Goal: Information Seeking & Learning: Check status

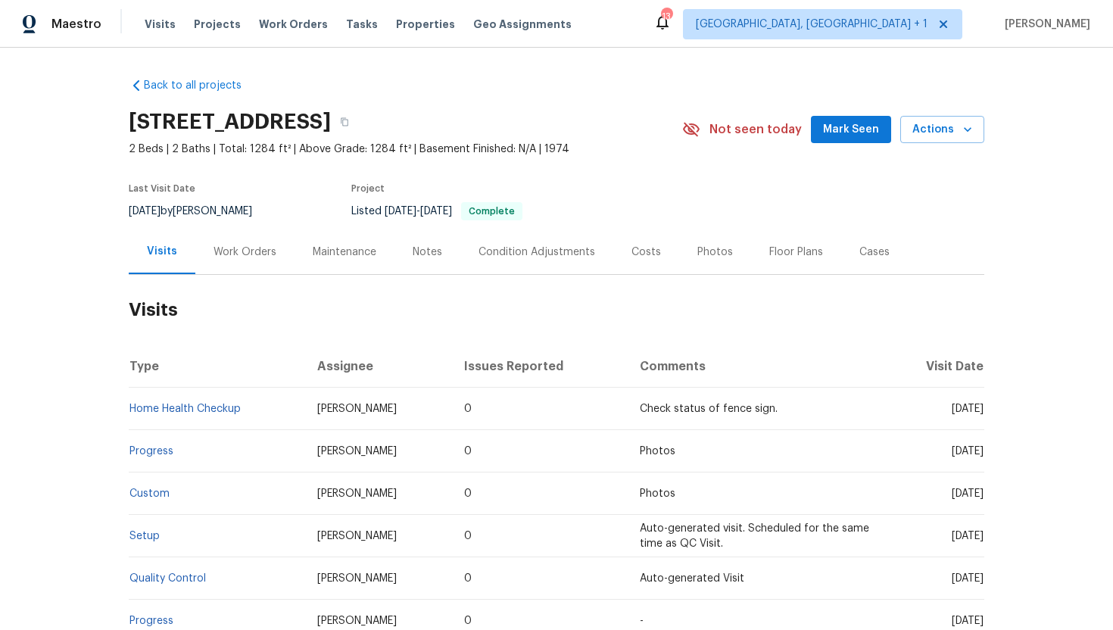
click at [257, 256] on div "Work Orders" at bounding box center [244, 251] width 63 height 15
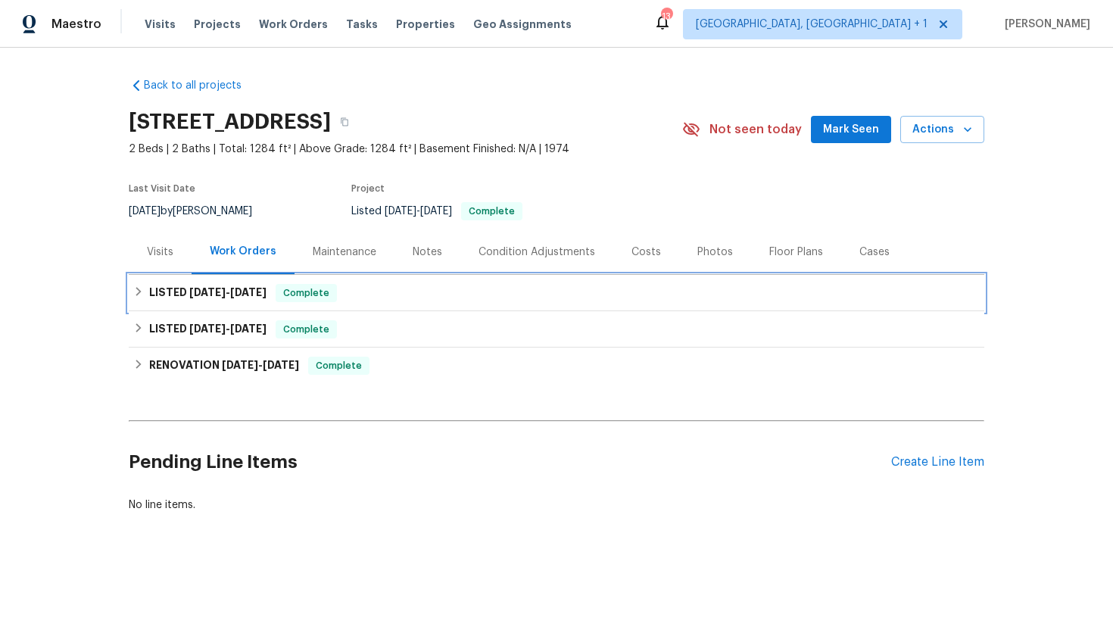
click at [263, 289] on span "8/21/25" at bounding box center [248, 292] width 36 height 11
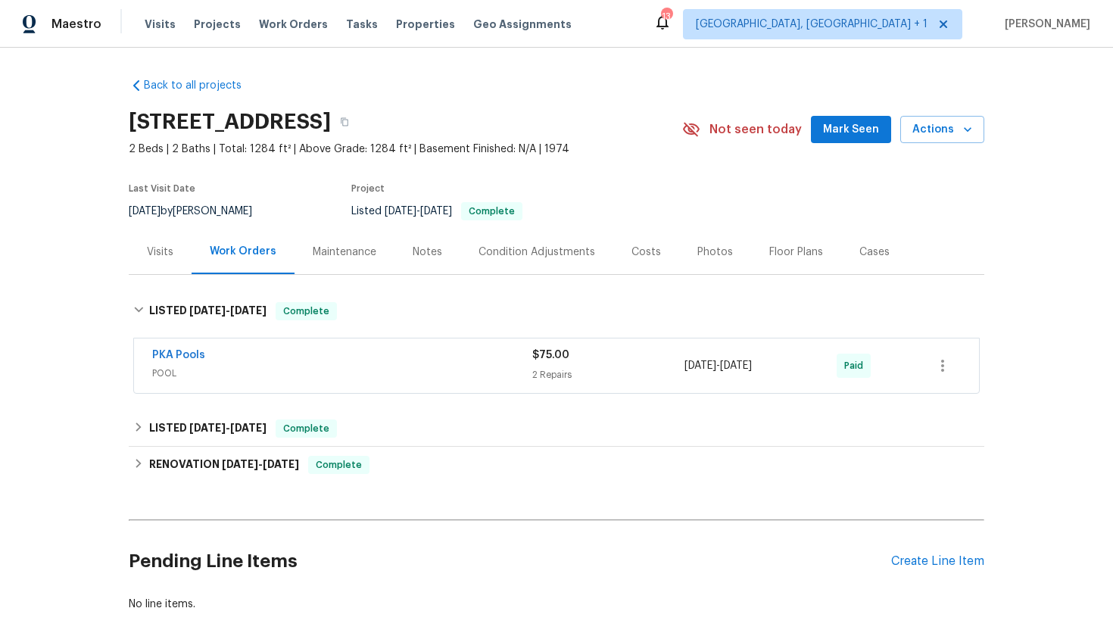
click at [160, 256] on div "Visits" at bounding box center [160, 251] width 26 height 15
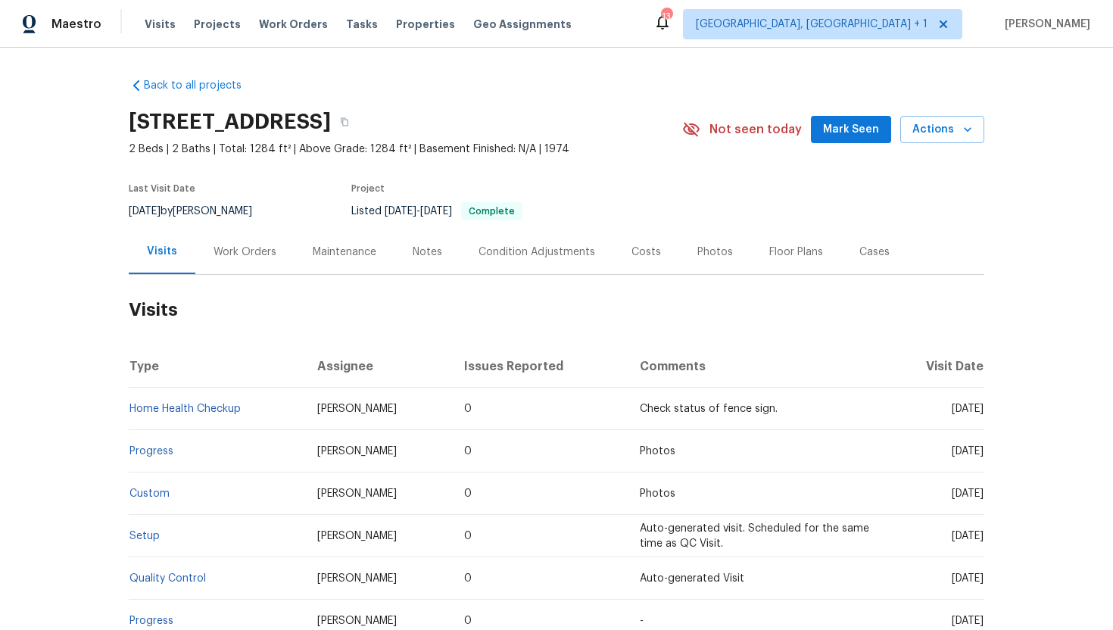
scroll to position [23, 0]
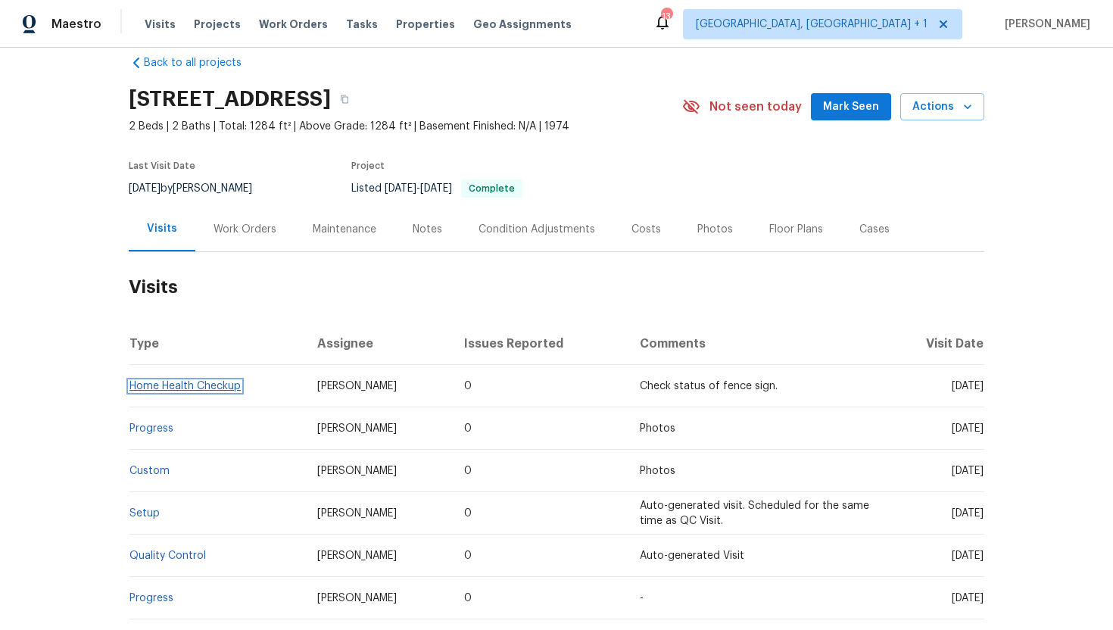
click at [220, 387] on link "Home Health Checkup" at bounding box center [184, 386] width 111 height 11
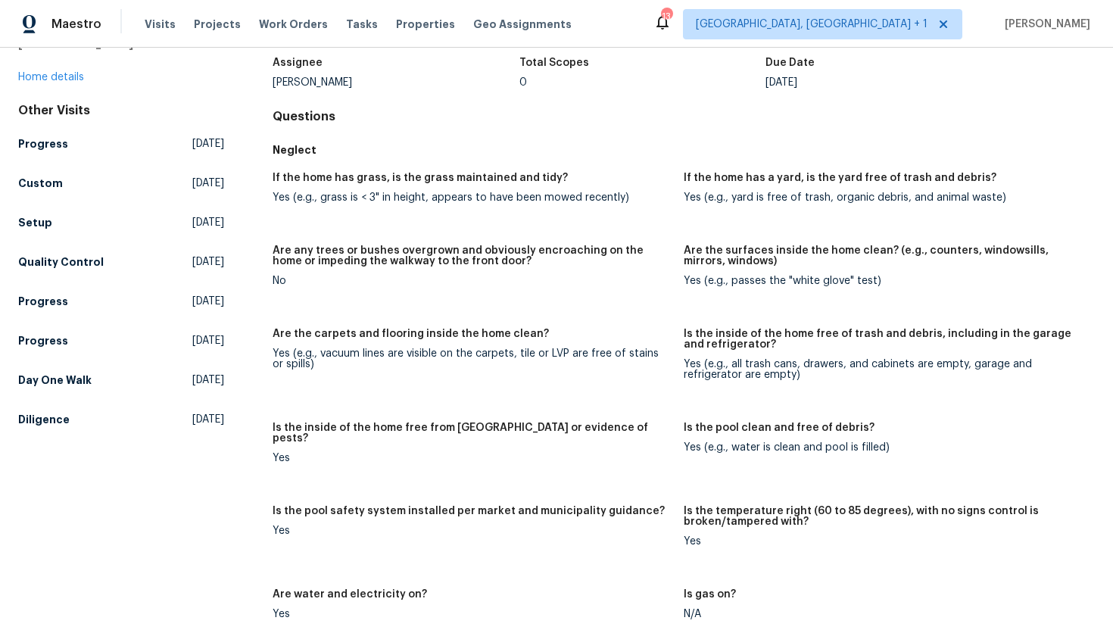
scroll to position [15, 0]
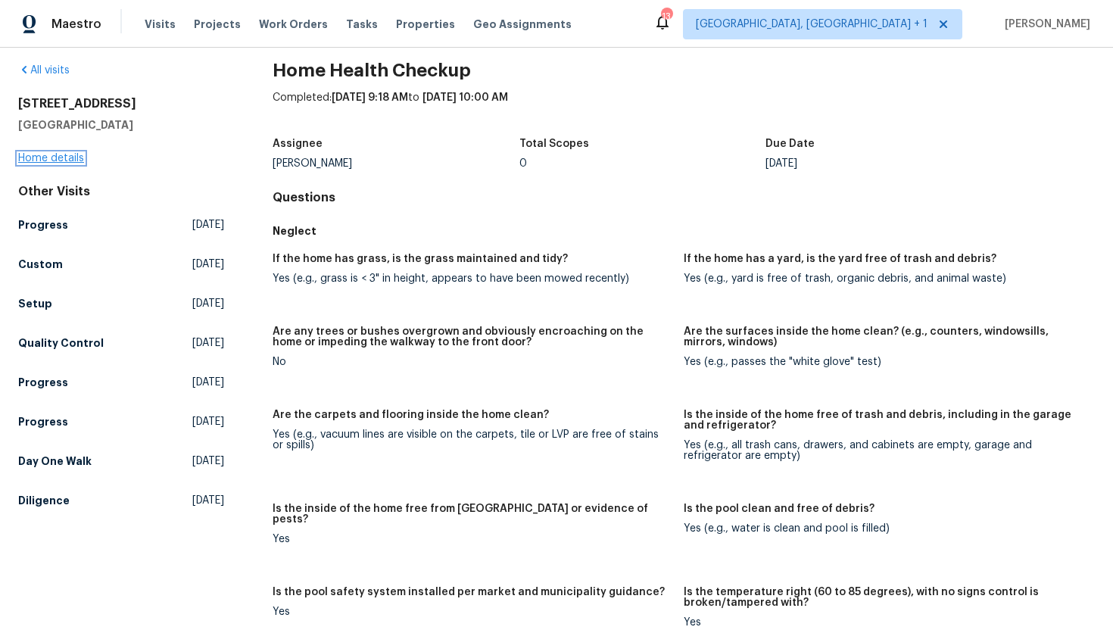
click at [60, 162] on link "Home details" at bounding box center [51, 158] width 66 height 11
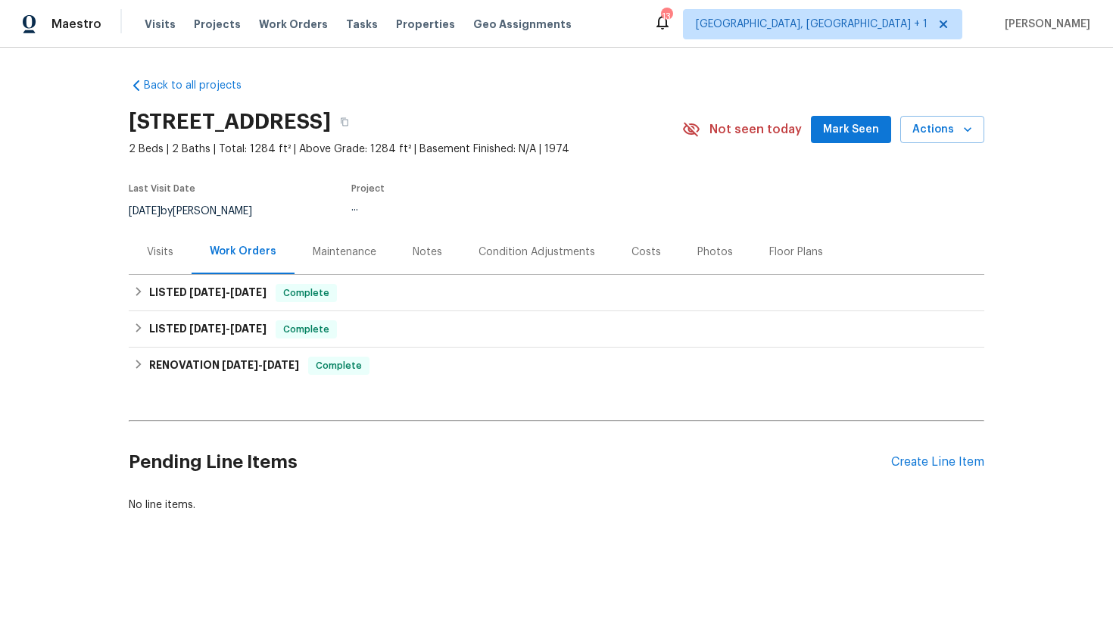
click at [167, 262] on div "Visits" at bounding box center [160, 251] width 63 height 45
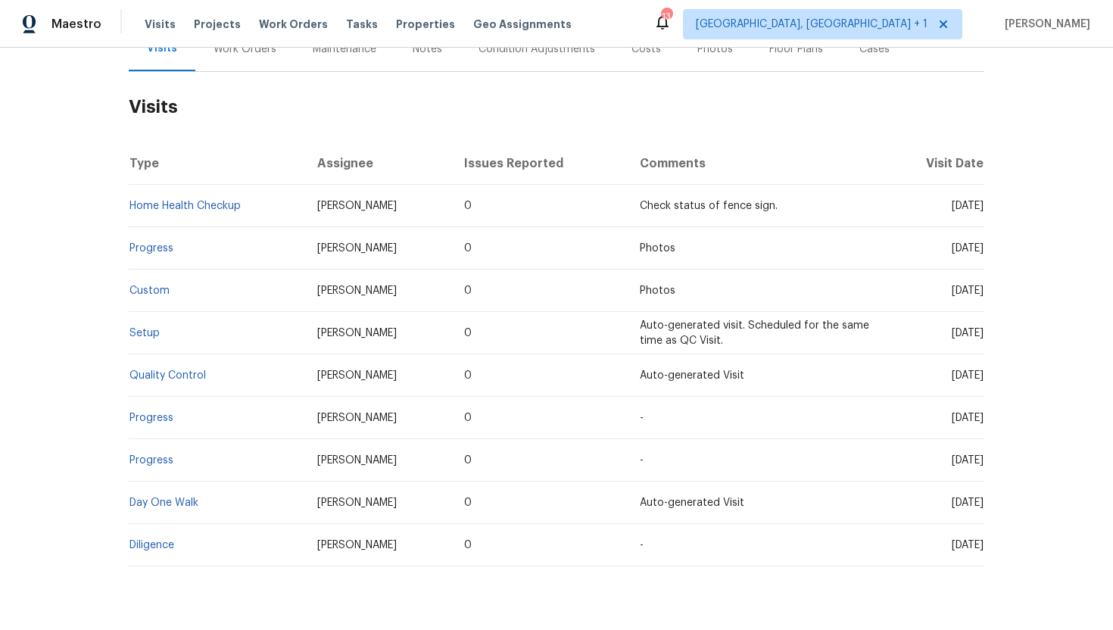
scroll to position [216, 0]
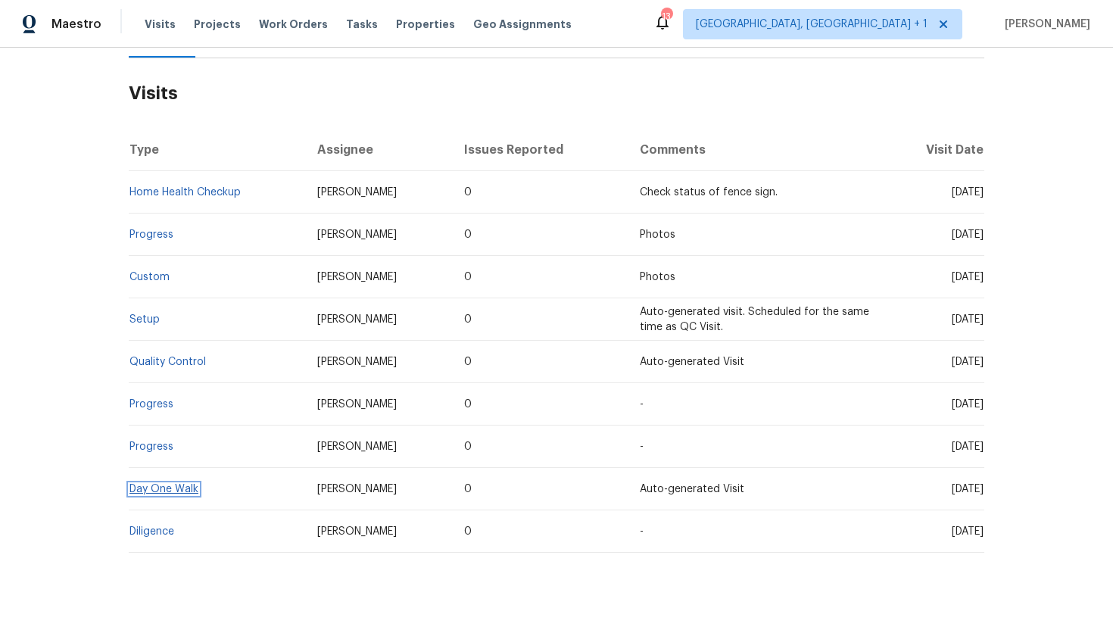
click at [188, 491] on link "Day One Walk" at bounding box center [163, 489] width 69 height 11
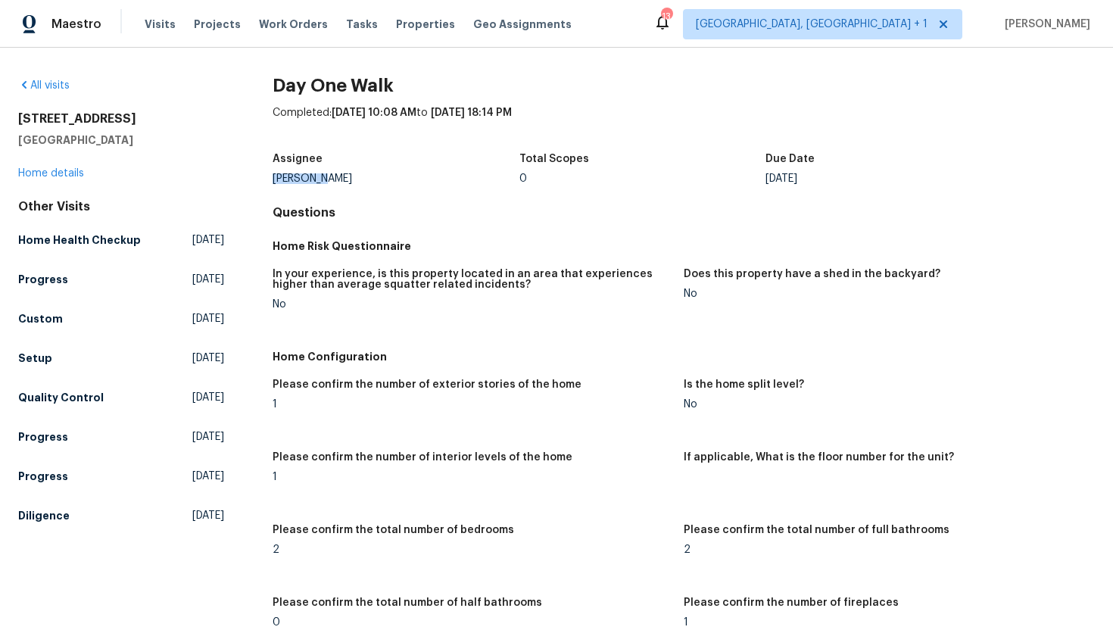
drag, startPoint x: 338, startPoint y: 179, endPoint x: 254, endPoint y: 181, distance: 84.0
copy div "Mat Smith"
click at [71, 170] on link "Home details" at bounding box center [51, 173] width 66 height 11
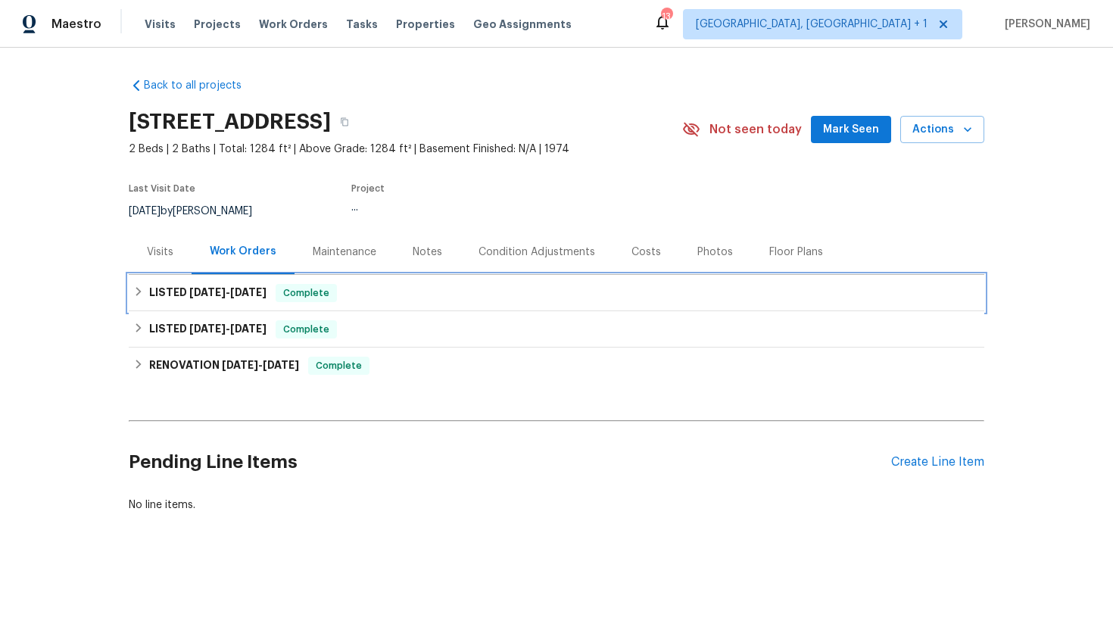
click at [254, 291] on span "8/21/25" at bounding box center [248, 292] width 36 height 11
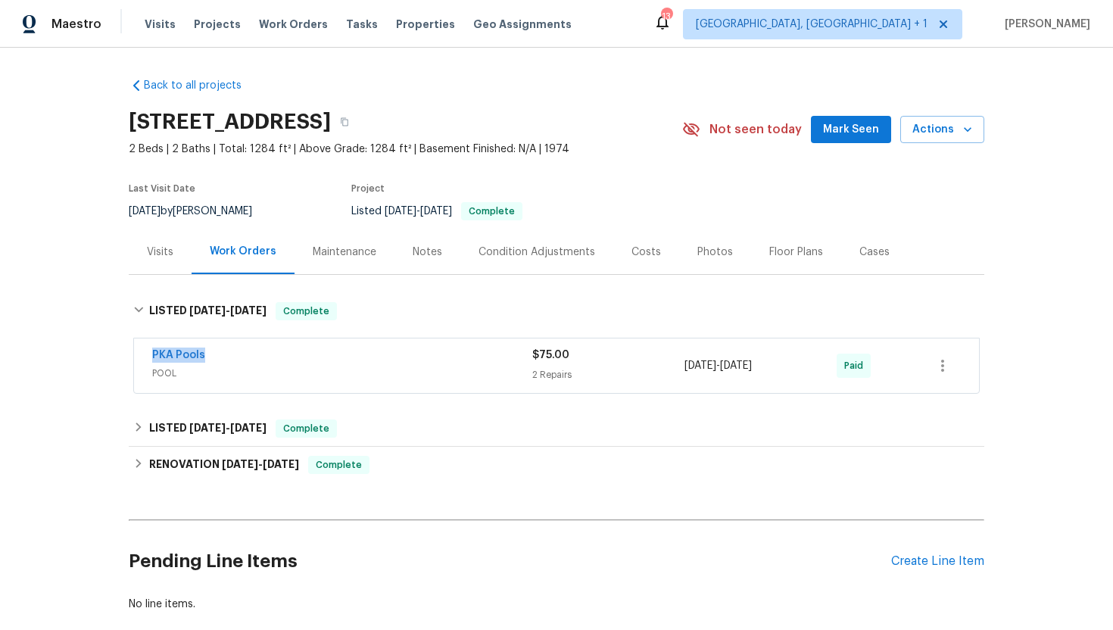
drag, startPoint x: 241, startPoint y: 352, endPoint x: 131, endPoint y: 350, distance: 110.5
click at [131, 350] on div "PKA Pools POOL $75.00 2 Repairs 8/18/2025 - 8/21/2025 Paid" at bounding box center [556, 366] width 855 height 63
copy link "PKA Pools"
drag, startPoint x: 800, startPoint y: 371, endPoint x: 637, endPoint y: 369, distance: 163.5
click at [637, 369] on div "PKA Pools POOL $75.00 2 Repairs 8/18/2025 - 8/21/2025 Paid" at bounding box center [538, 365] width 772 height 36
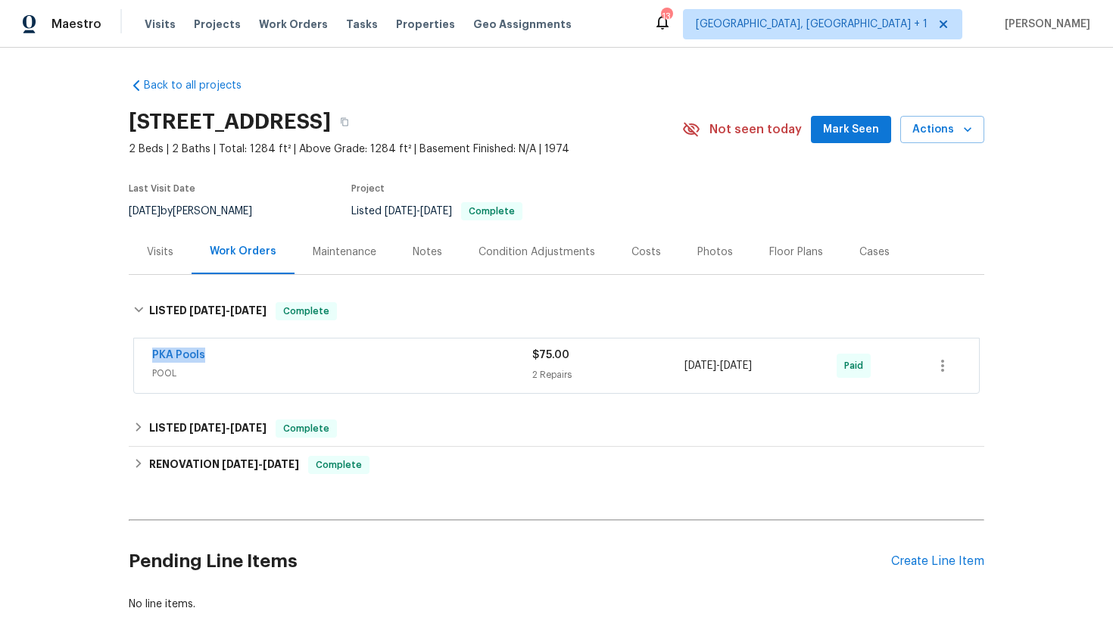
copy div "8/18/2025 - 8/21/2025"
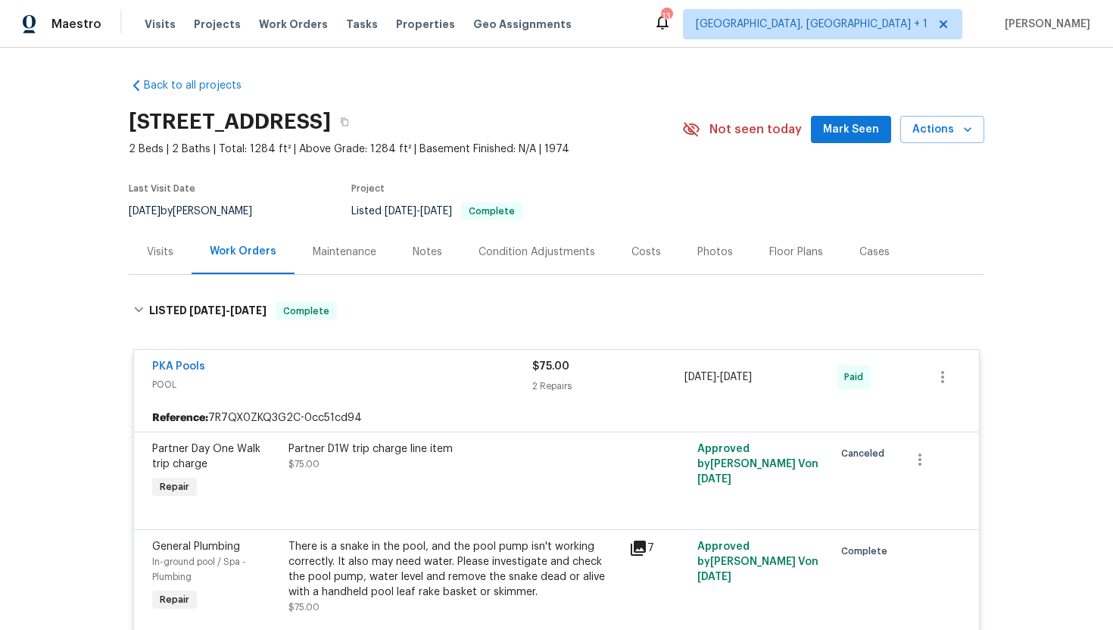
click at [150, 269] on div "Visits" at bounding box center [160, 251] width 63 height 45
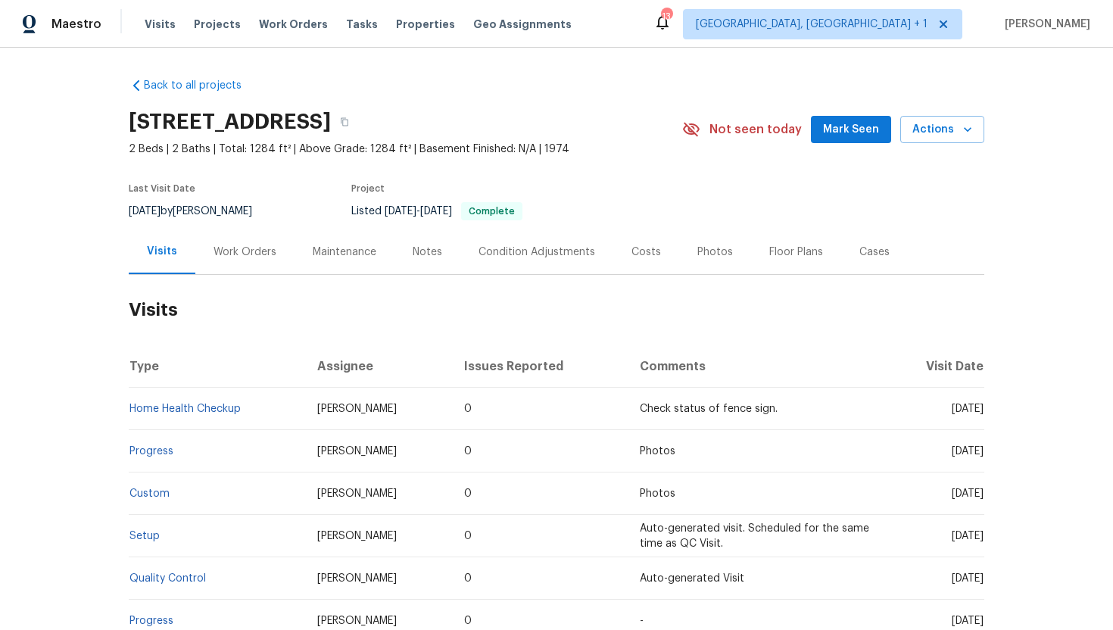
drag, startPoint x: 921, startPoint y: 412, endPoint x: 979, endPoint y: 418, distance: 58.6
click at [979, 418] on td "Mon, Aug 25 2025" at bounding box center [934, 409] width 100 height 42
copy span "Aug 25 2025"
drag, startPoint x: 381, startPoint y: 419, endPoint x: 310, endPoint y: 412, distance: 71.5
click at [310, 412] on td "Mat Smith" at bounding box center [379, 409] width 148 height 42
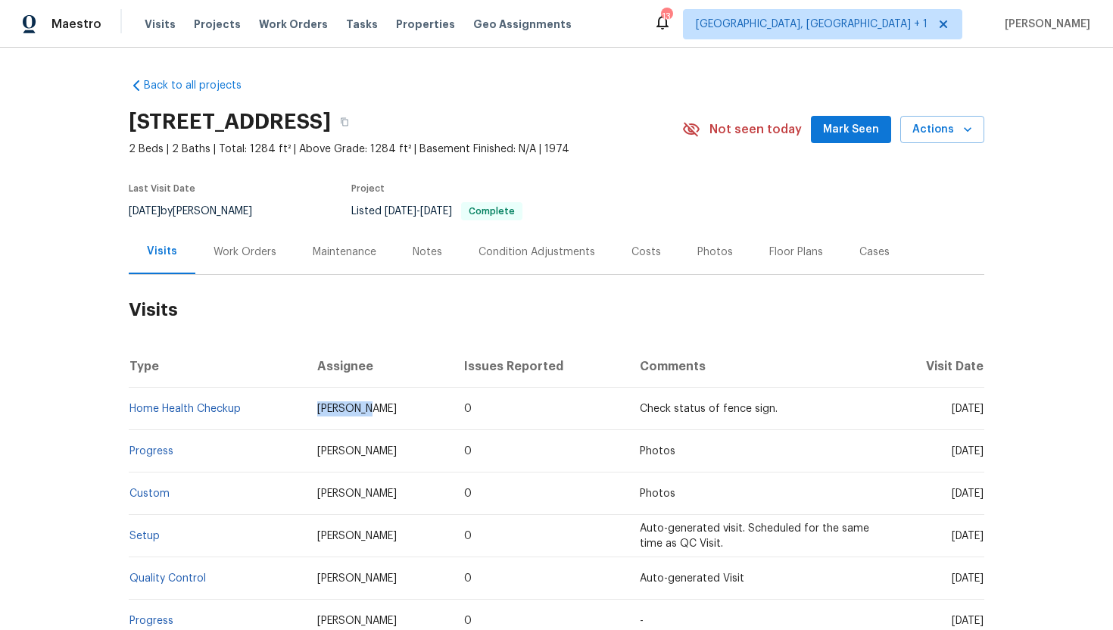
copy span "Mat Smith"
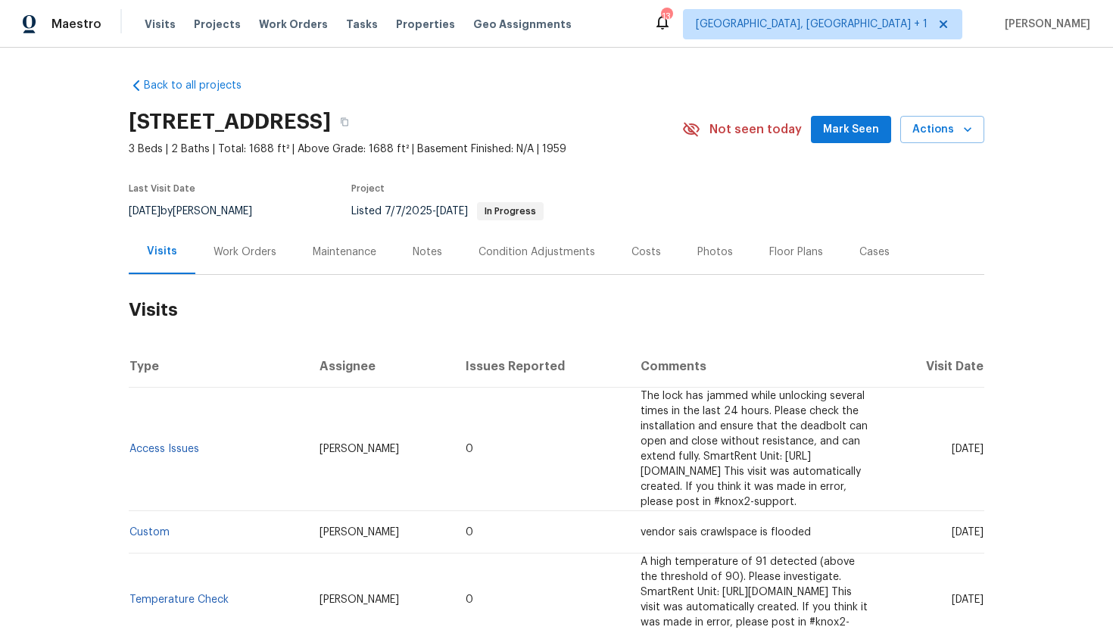
click at [161, 425] on td "Access Issues" at bounding box center [218, 449] width 179 height 123
click at [166, 444] on link "Access Issues" at bounding box center [164, 449] width 70 height 11
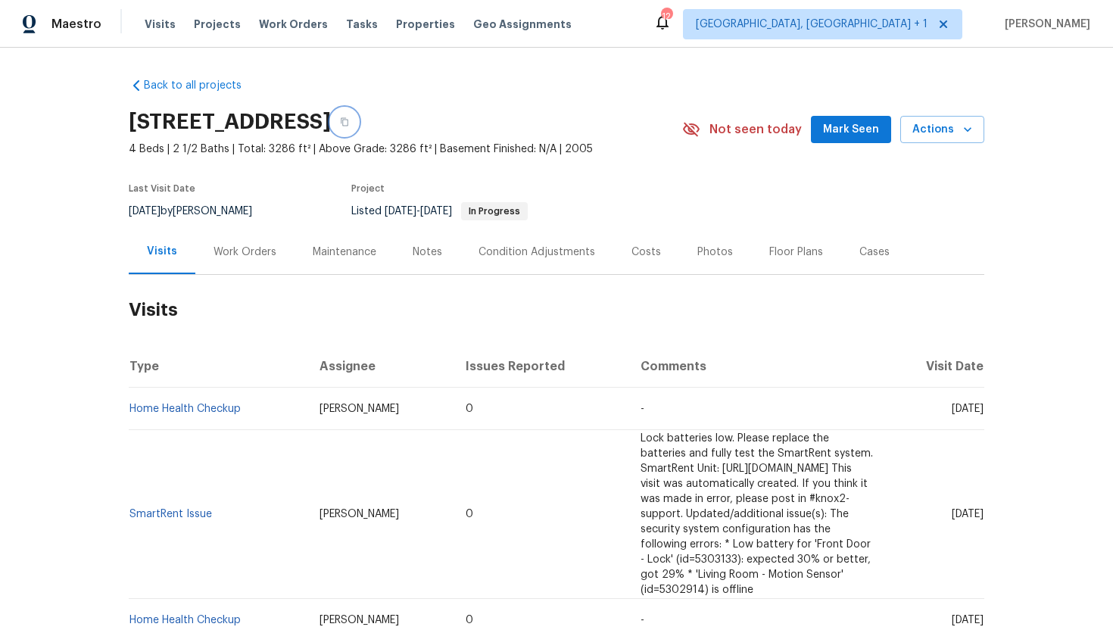
click at [349, 124] on icon "button" at bounding box center [344, 121] width 9 height 9
drag, startPoint x: 380, startPoint y: 413, endPoint x: 272, endPoint y: 409, distance: 108.3
click at [307, 409] on td "RonDerrick Jackson" at bounding box center [380, 409] width 147 height 42
copy span "RonDerrick Jackson"
drag, startPoint x: 924, startPoint y: 411, endPoint x: 981, endPoint y: 416, distance: 57.0
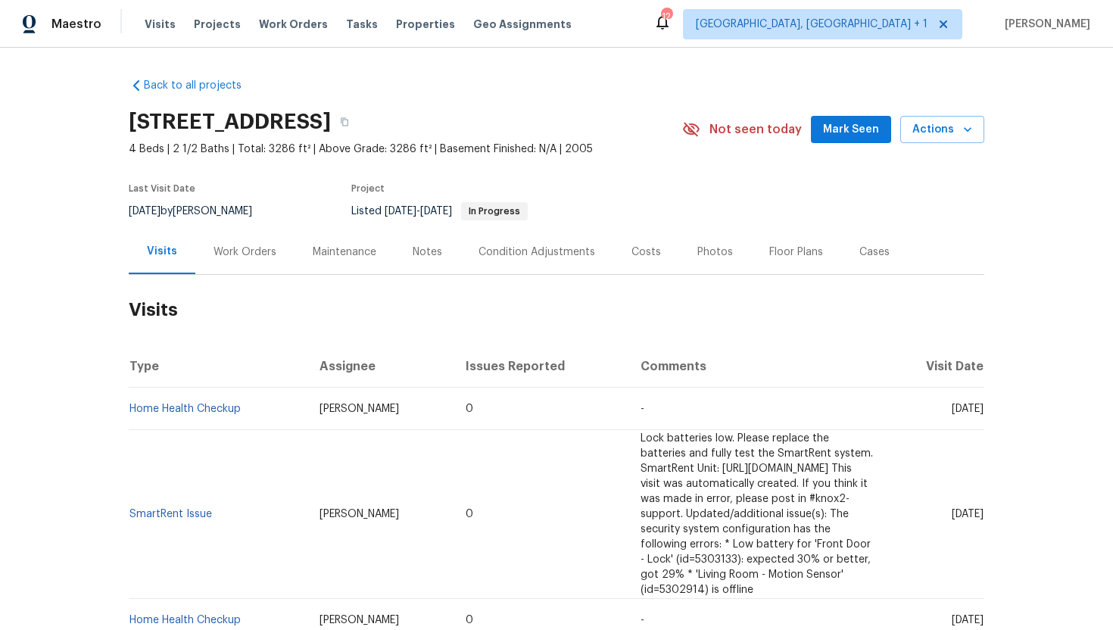
click at [981, 416] on td "[DATE]" at bounding box center [934, 409] width 99 height 42
copy span "Aug 14 2025"
click at [248, 263] on div "Work Orders" at bounding box center [244, 251] width 99 height 45
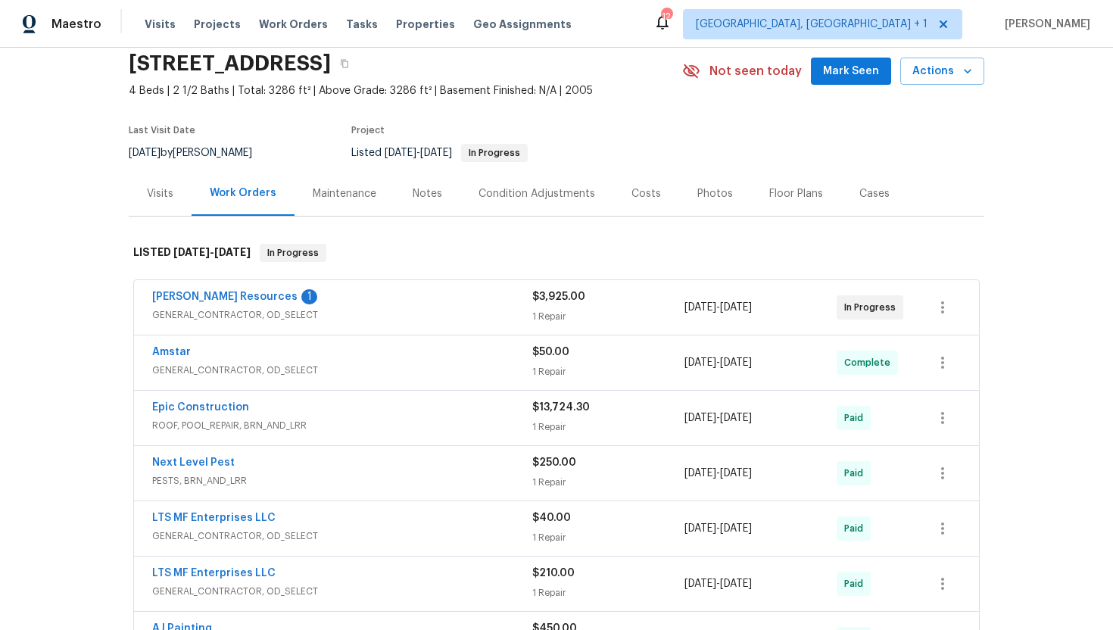
scroll to position [103, 0]
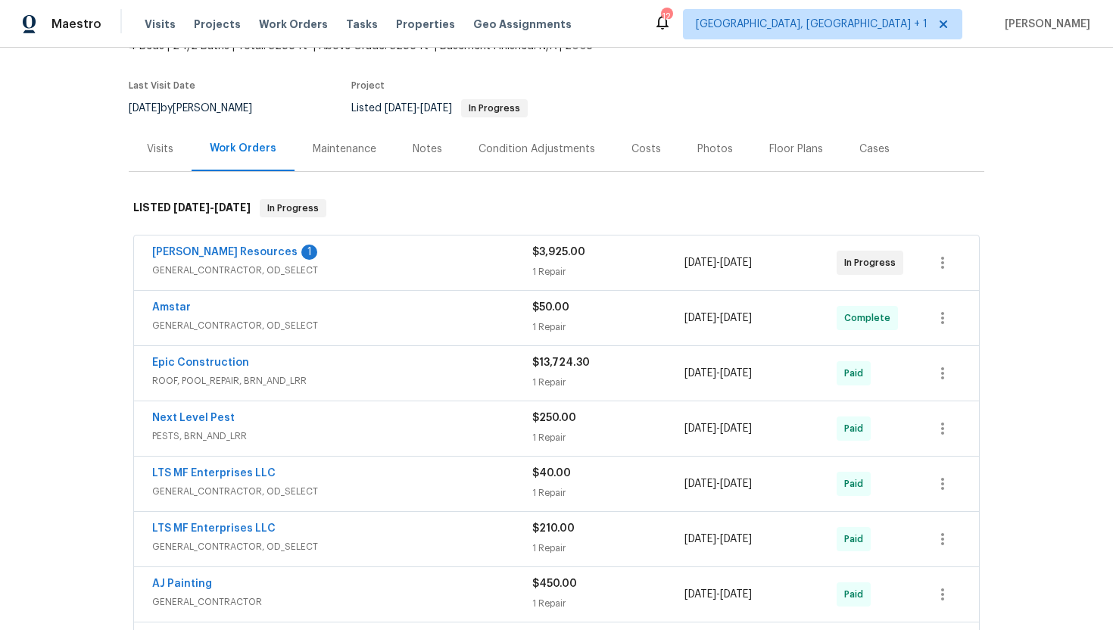
click at [378, 278] on div "Lawrence Resources 1 GENERAL_CONTRACTOR, OD_SELECT" at bounding box center [342, 262] width 380 height 36
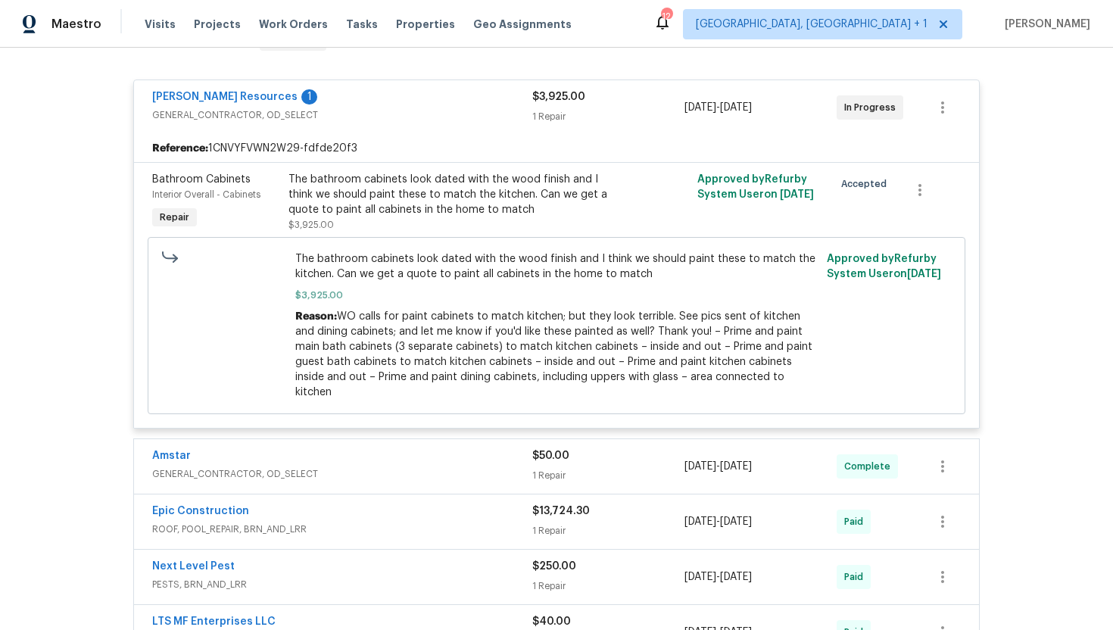
scroll to position [311, 0]
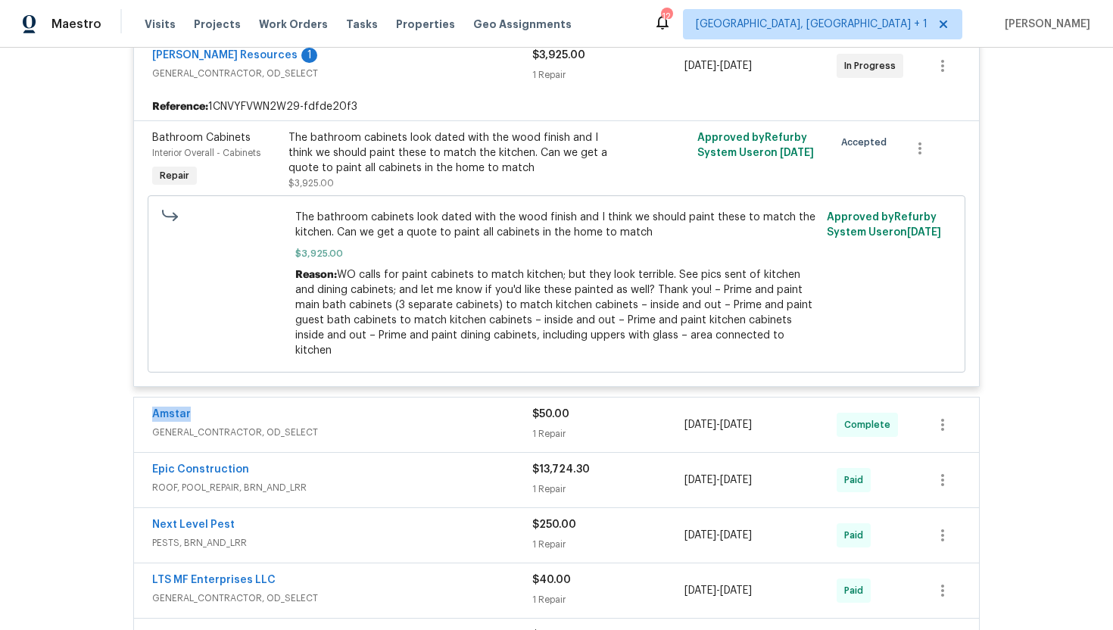
drag, startPoint x: 211, startPoint y: 404, endPoint x: 113, endPoint y: 404, distance: 98.4
click at [112, 404] on div "Back to all projects 3304 Bright Star Way, Plano, TX 75074 4 Beds | 2 1/2 Baths…" at bounding box center [556, 339] width 1113 height 582
copy link "Amstar"
drag, startPoint x: 793, startPoint y: 416, endPoint x: 643, endPoint y: 415, distance: 150.6
click at [642, 415] on div "Amstar GENERAL_CONTRACTOR, OD_SELECT $50.00 1 Repair 8/13/2025 - 8/15/2025 Comp…" at bounding box center [538, 424] width 772 height 36
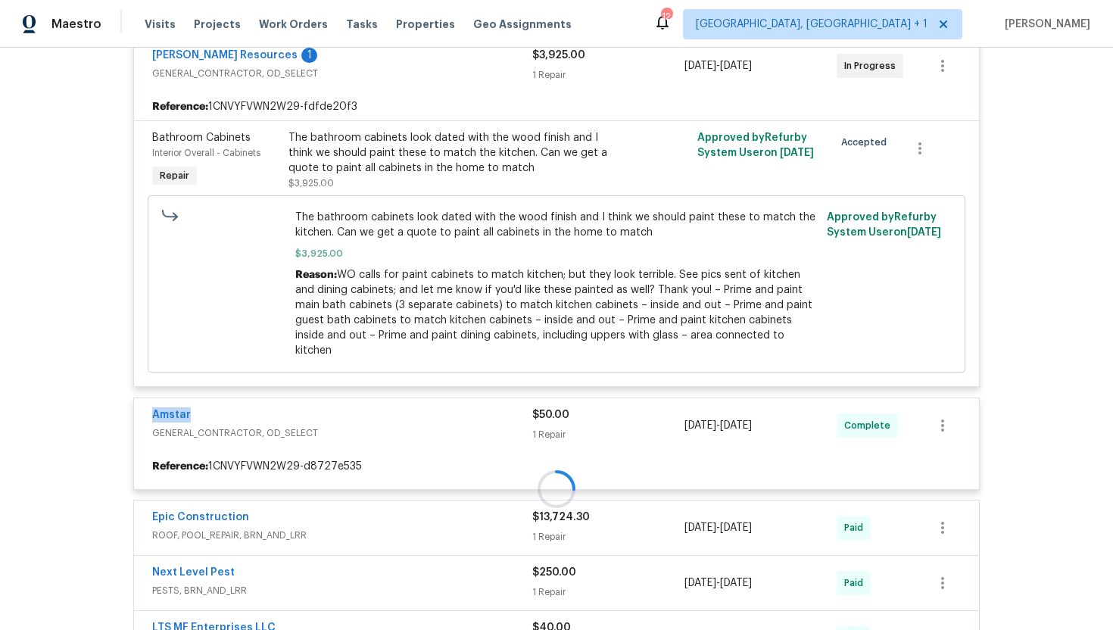
copy div "8/13/2025 - 8/15/2025"
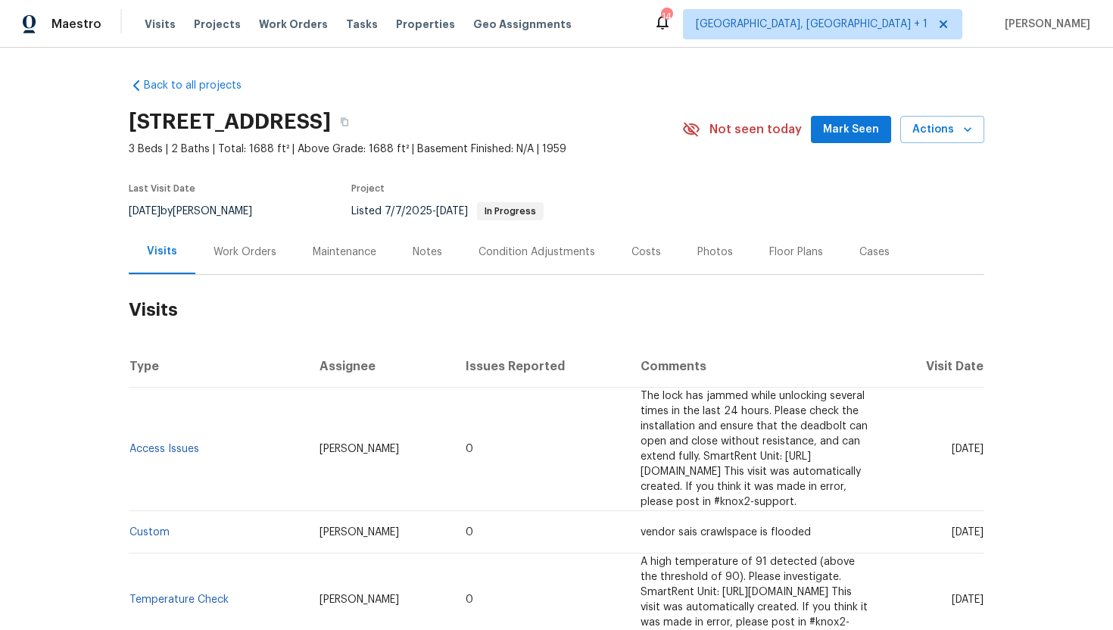
click at [236, 251] on div "Work Orders" at bounding box center [244, 251] width 63 height 15
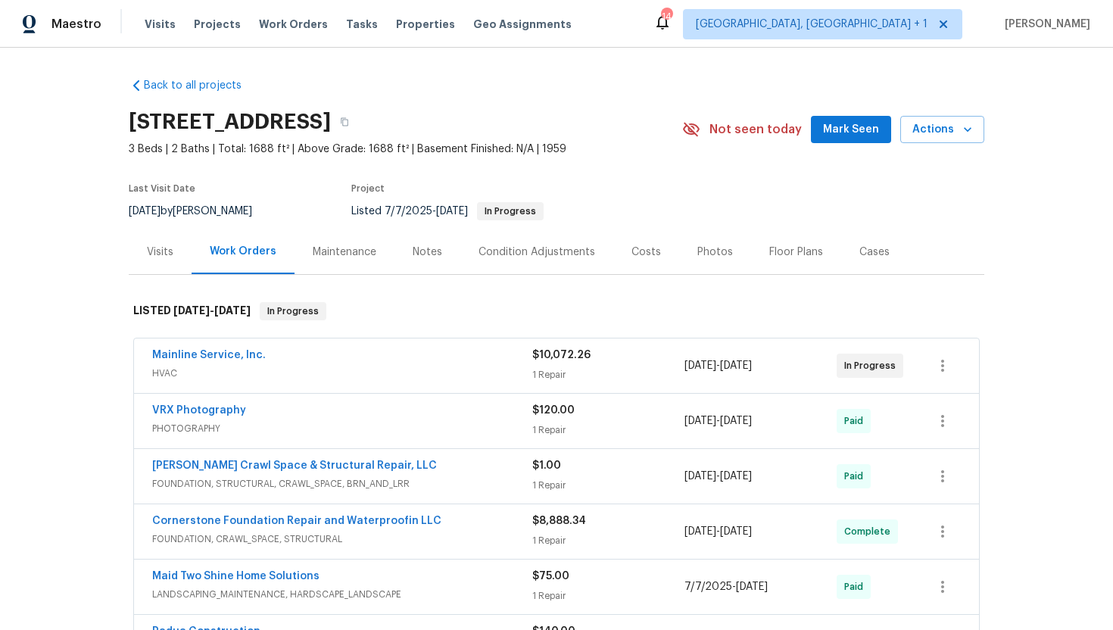
click at [313, 371] on span "HVAC" at bounding box center [342, 373] width 380 height 15
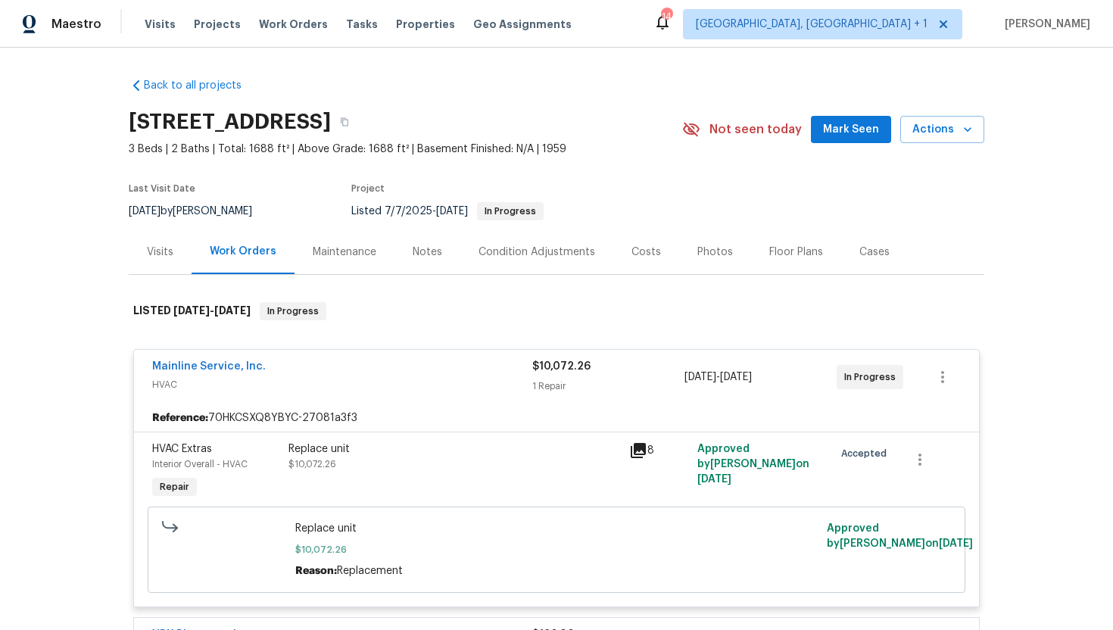
click at [165, 250] on div "Visits" at bounding box center [160, 251] width 26 height 15
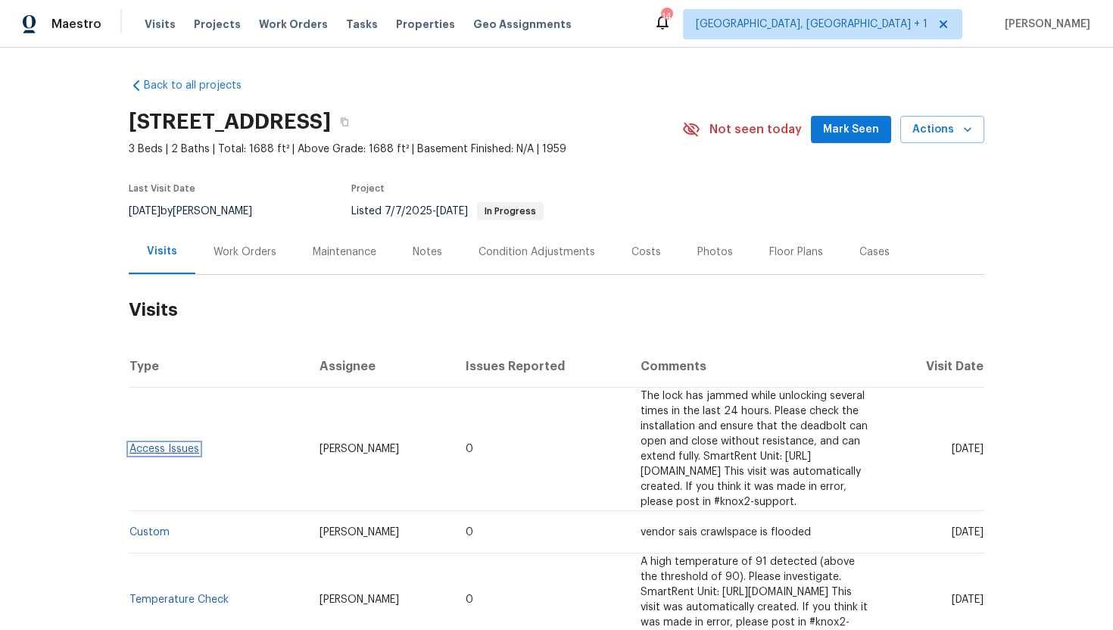
click at [193, 444] on link "Access Issues" at bounding box center [164, 449] width 70 height 11
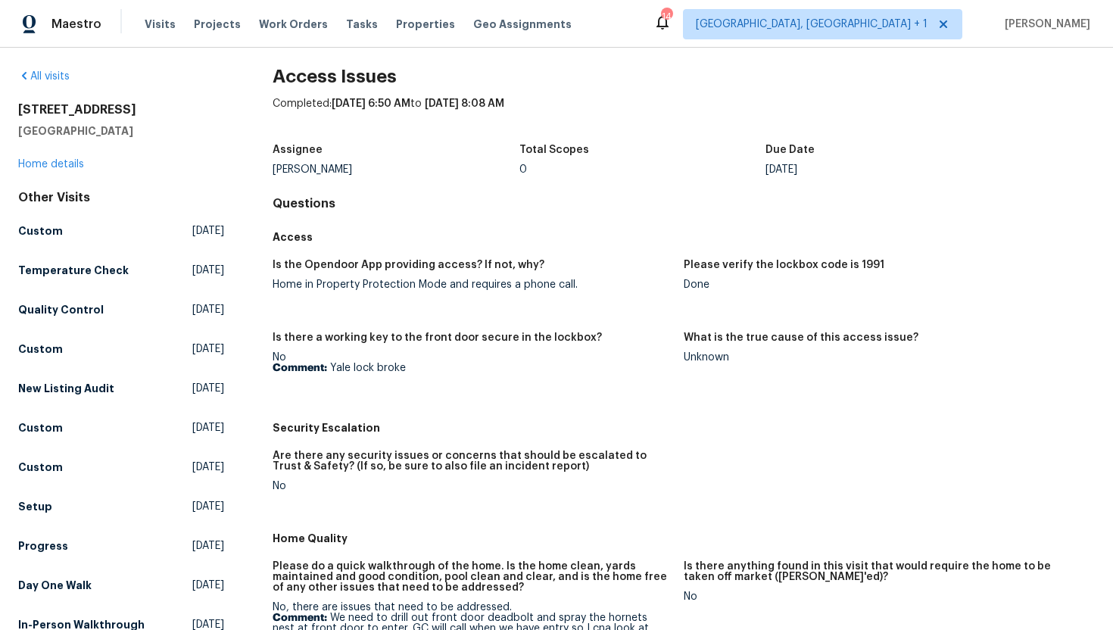
scroll to position [89, 0]
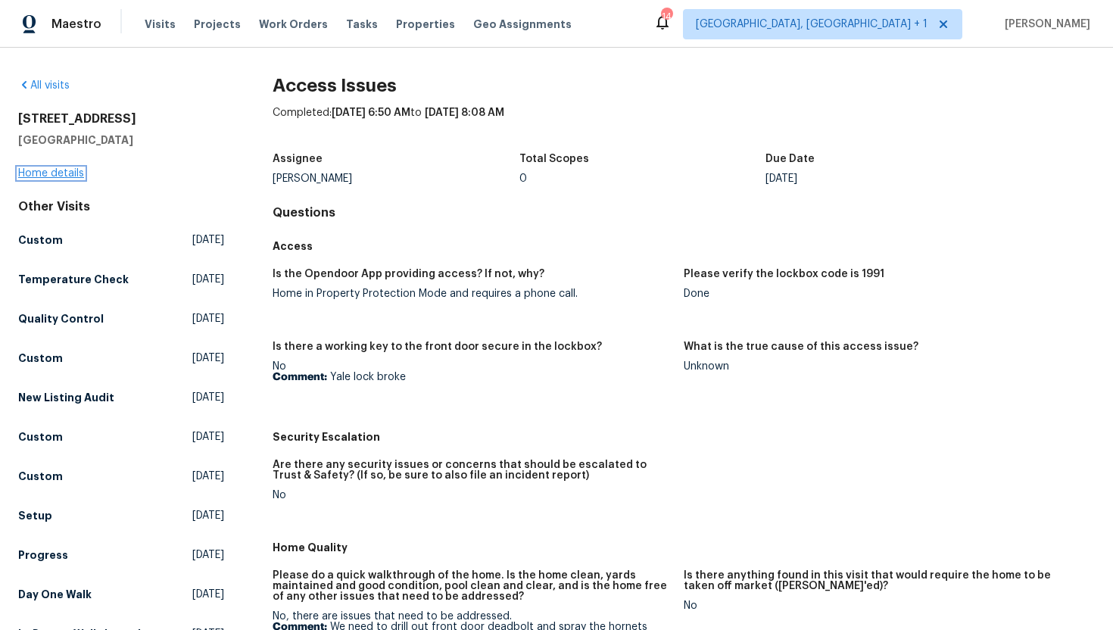
click at [48, 176] on link "Home details" at bounding box center [51, 173] width 66 height 11
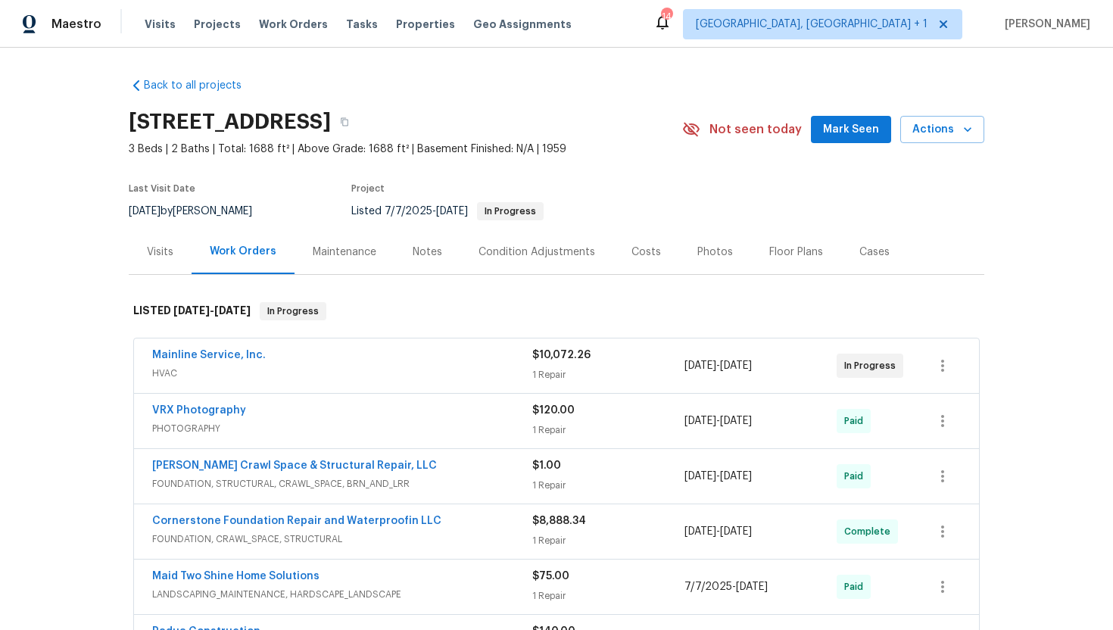
scroll to position [15, 0]
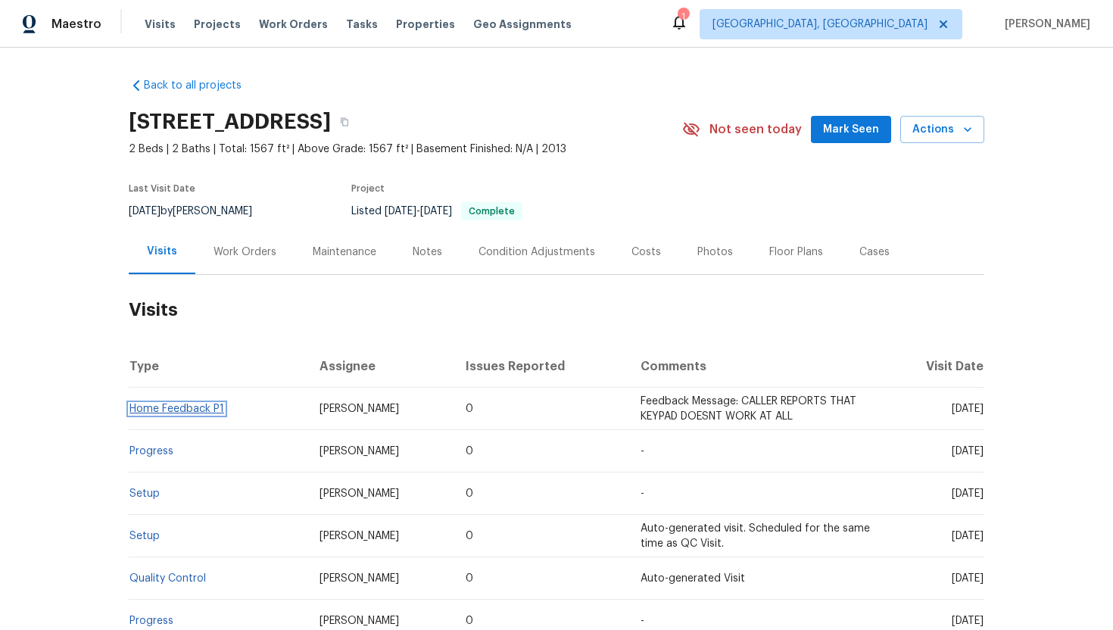
click at [198, 413] on link "Home Feedback P1" at bounding box center [176, 408] width 95 height 11
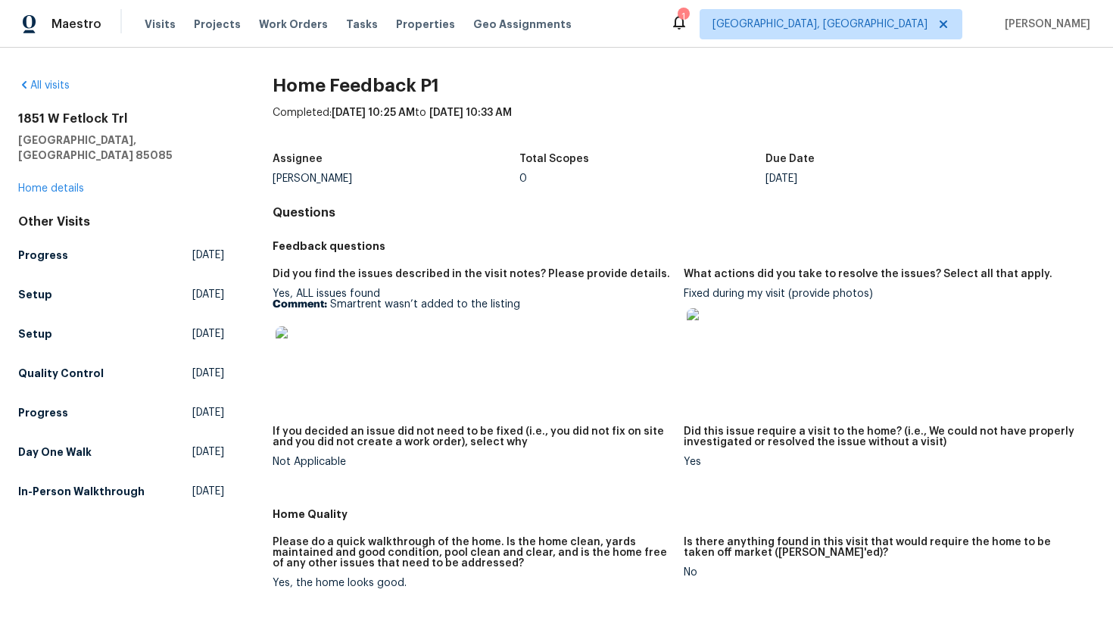
scroll to position [109, 0]
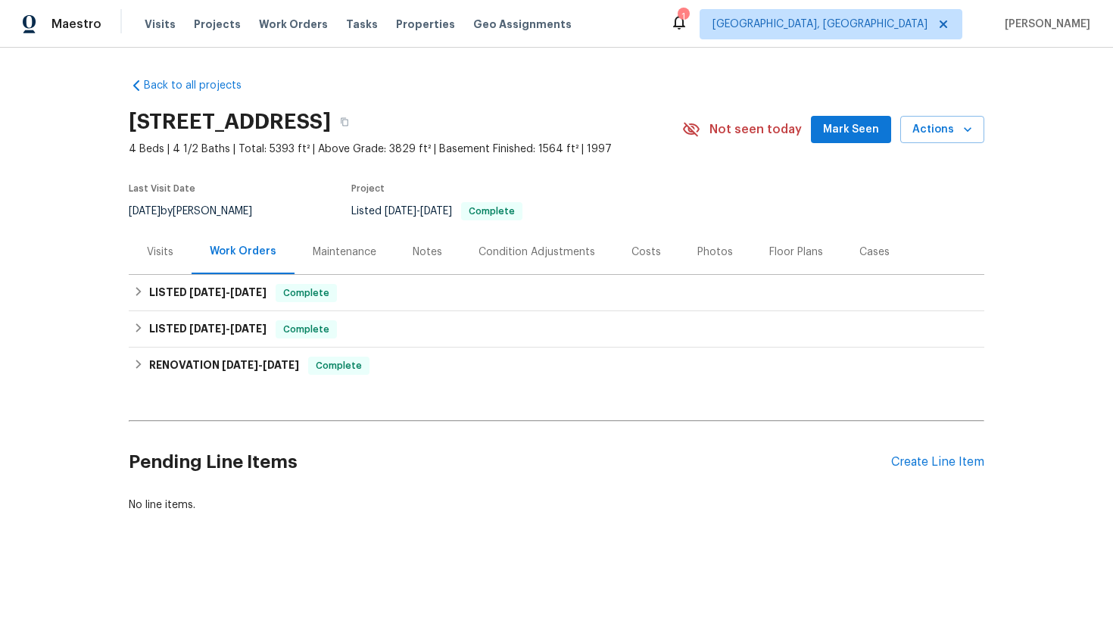
click at [152, 259] on div "Visits" at bounding box center [160, 251] width 26 height 15
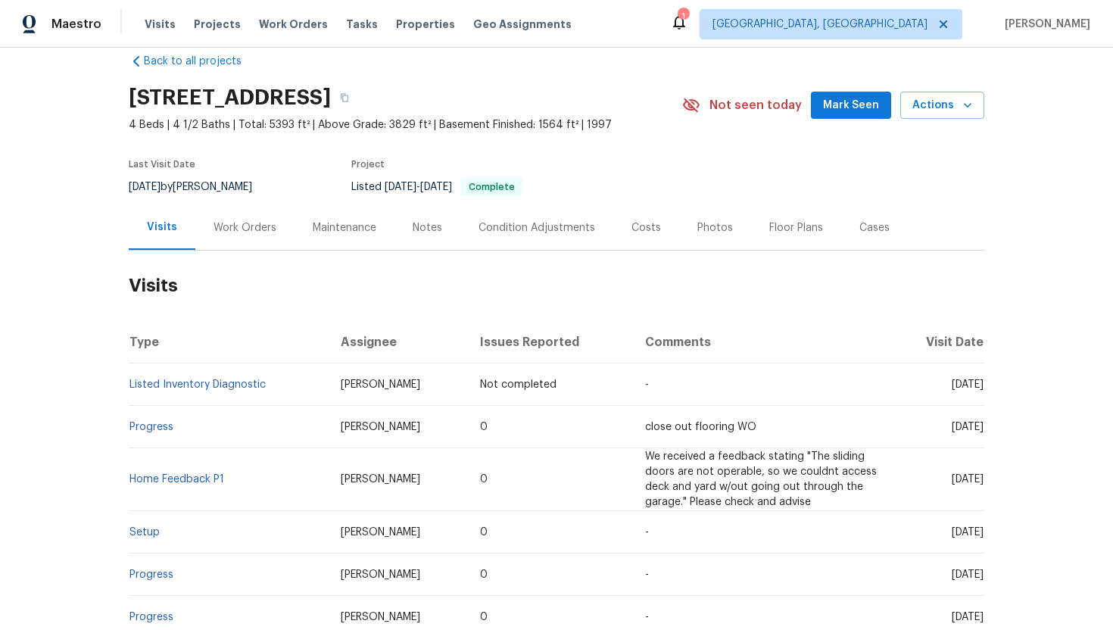
scroll to position [42, 0]
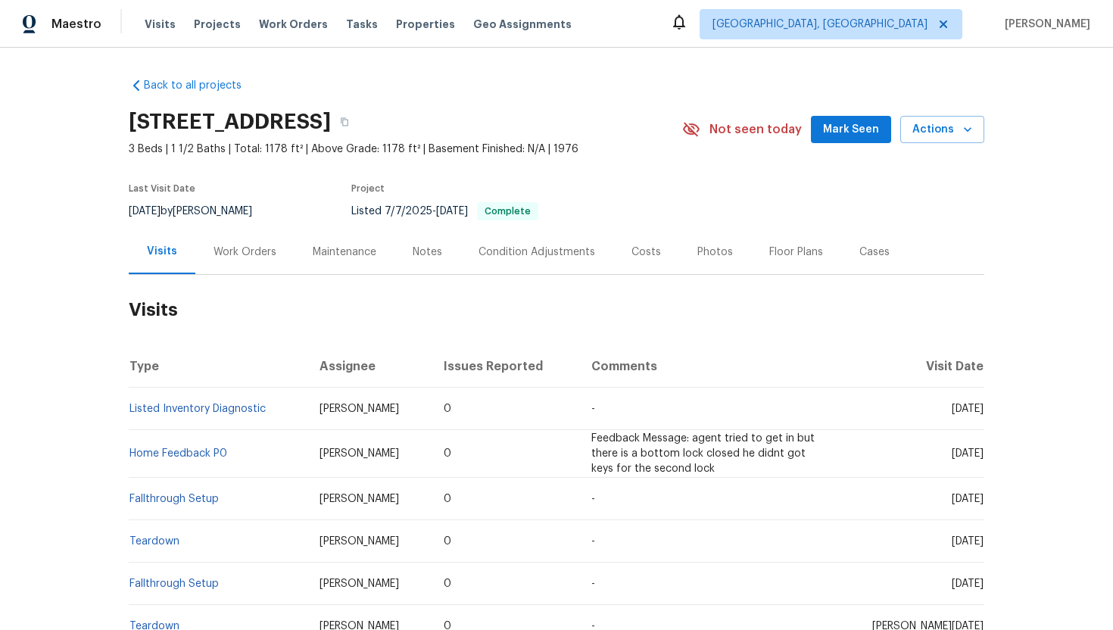
click at [242, 257] on div "Work Orders" at bounding box center [244, 251] width 63 height 15
